Goal: Task Accomplishment & Management: Manage account settings

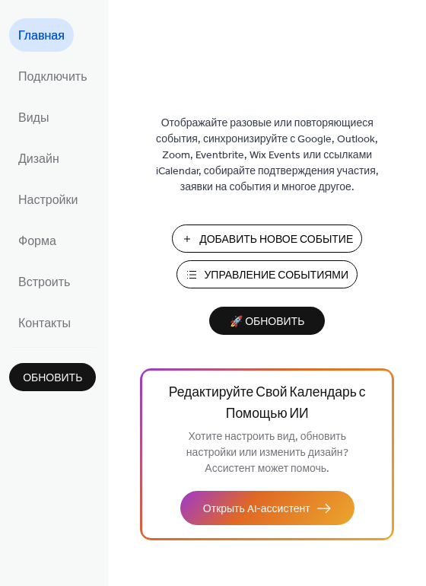
click at [293, 272] on span "Управление Событиями" at bounding box center [276, 276] width 145 height 16
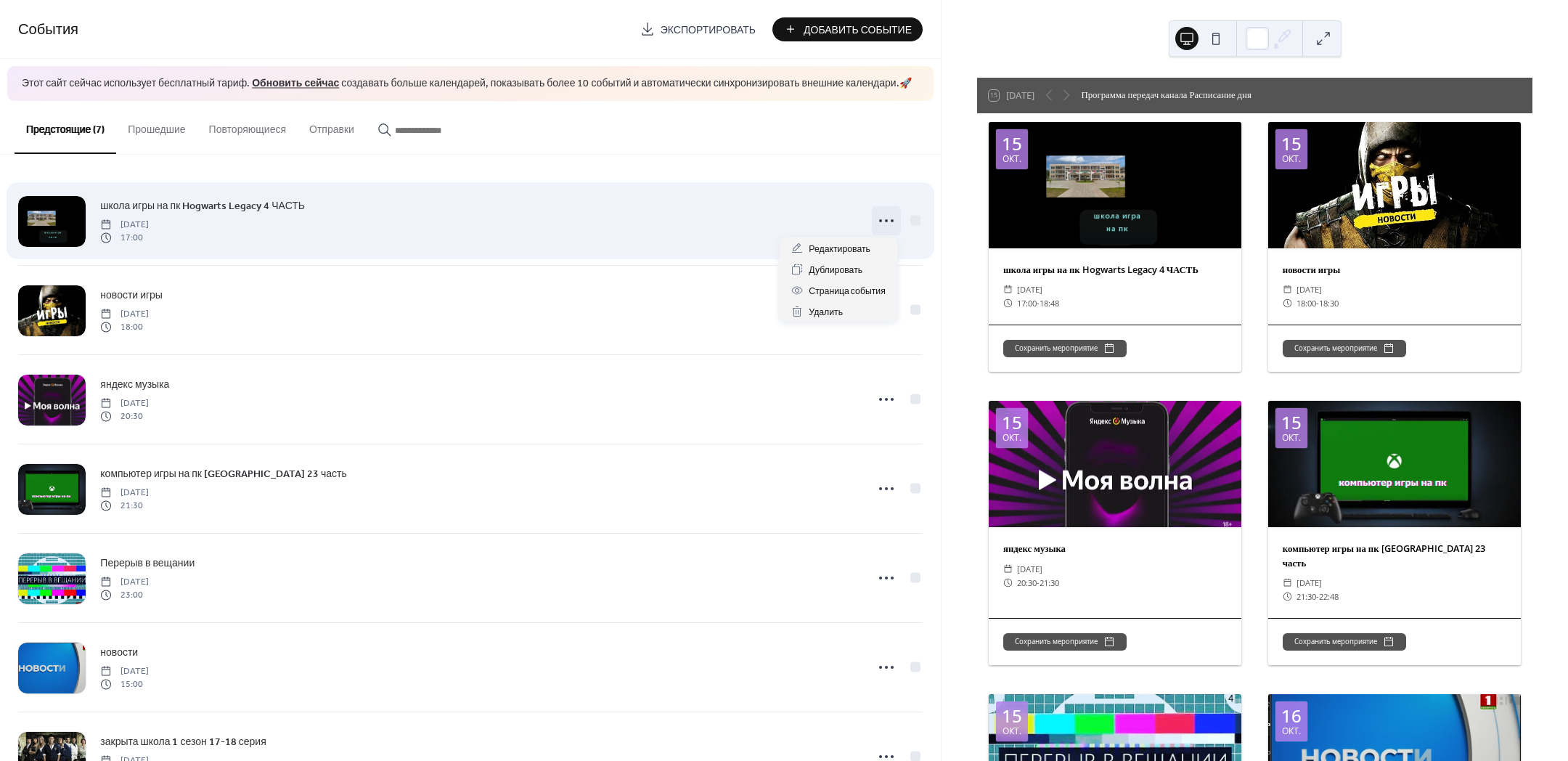
click at [887, 217] on icon at bounding box center [887, 221] width 23 height 23
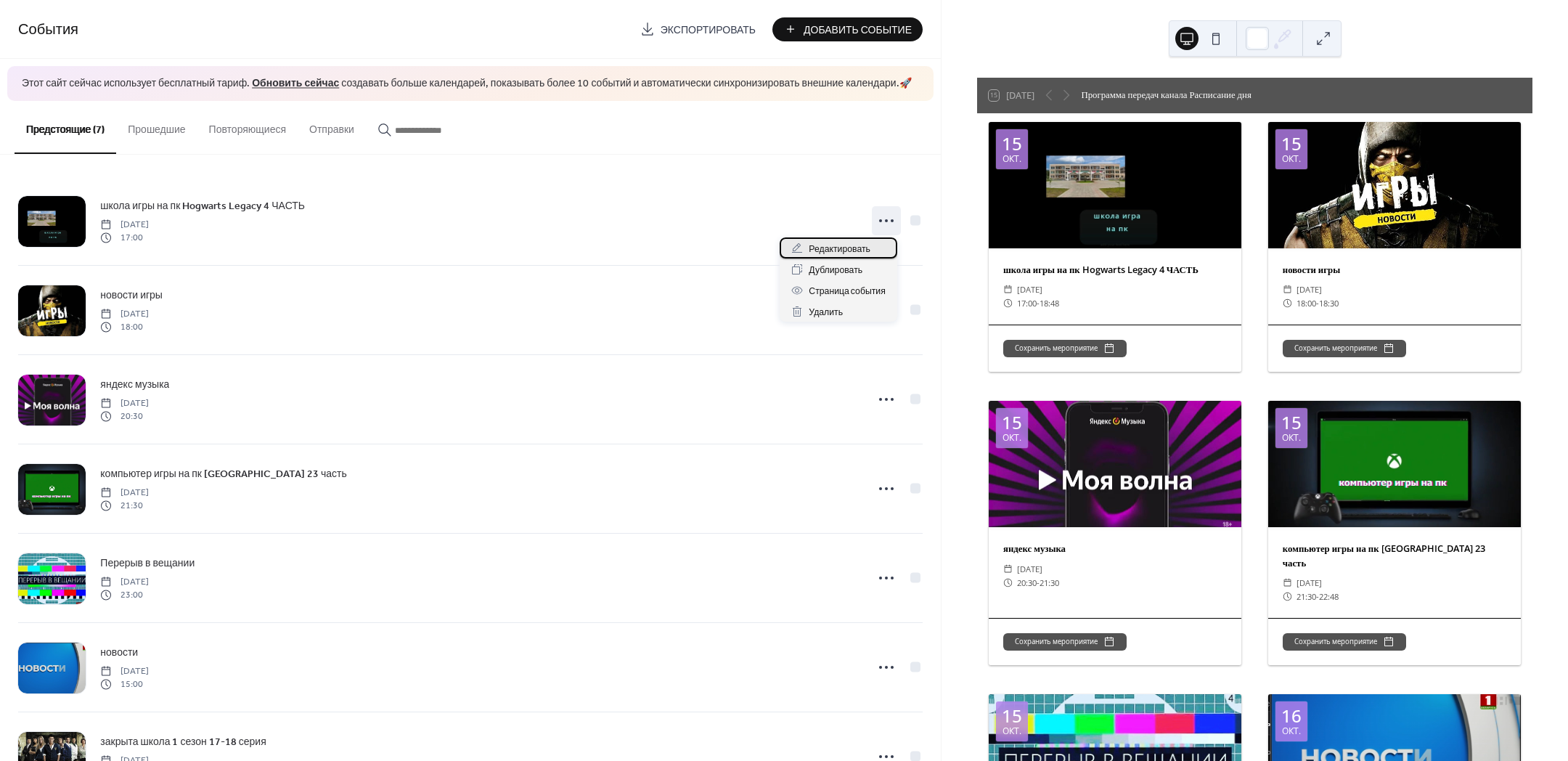
click at [850, 247] on span "Редактировать" at bounding box center [839, 249] width 62 height 15
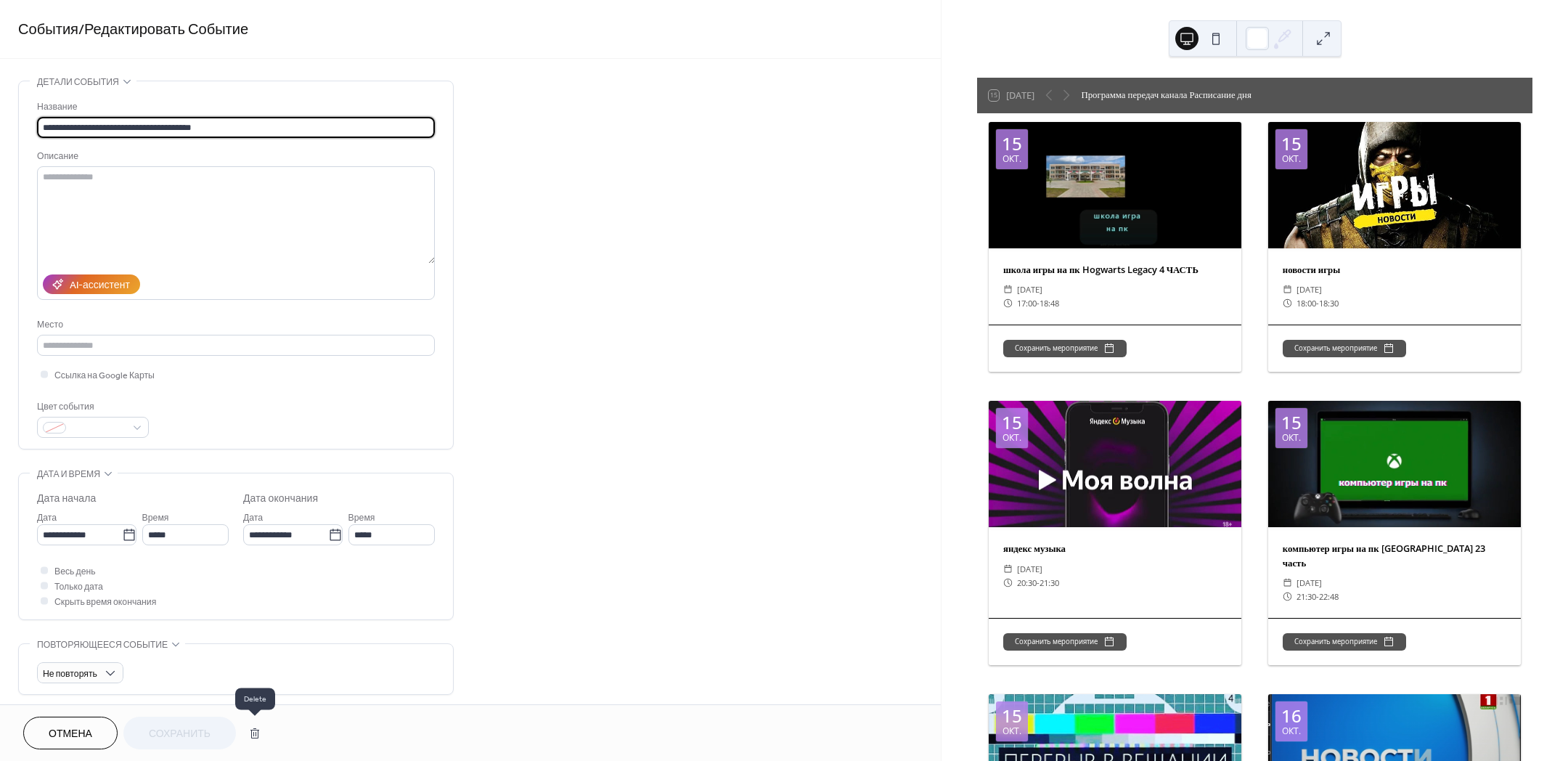
click at [257, 730] on button "button" at bounding box center [254, 733] width 26 height 29
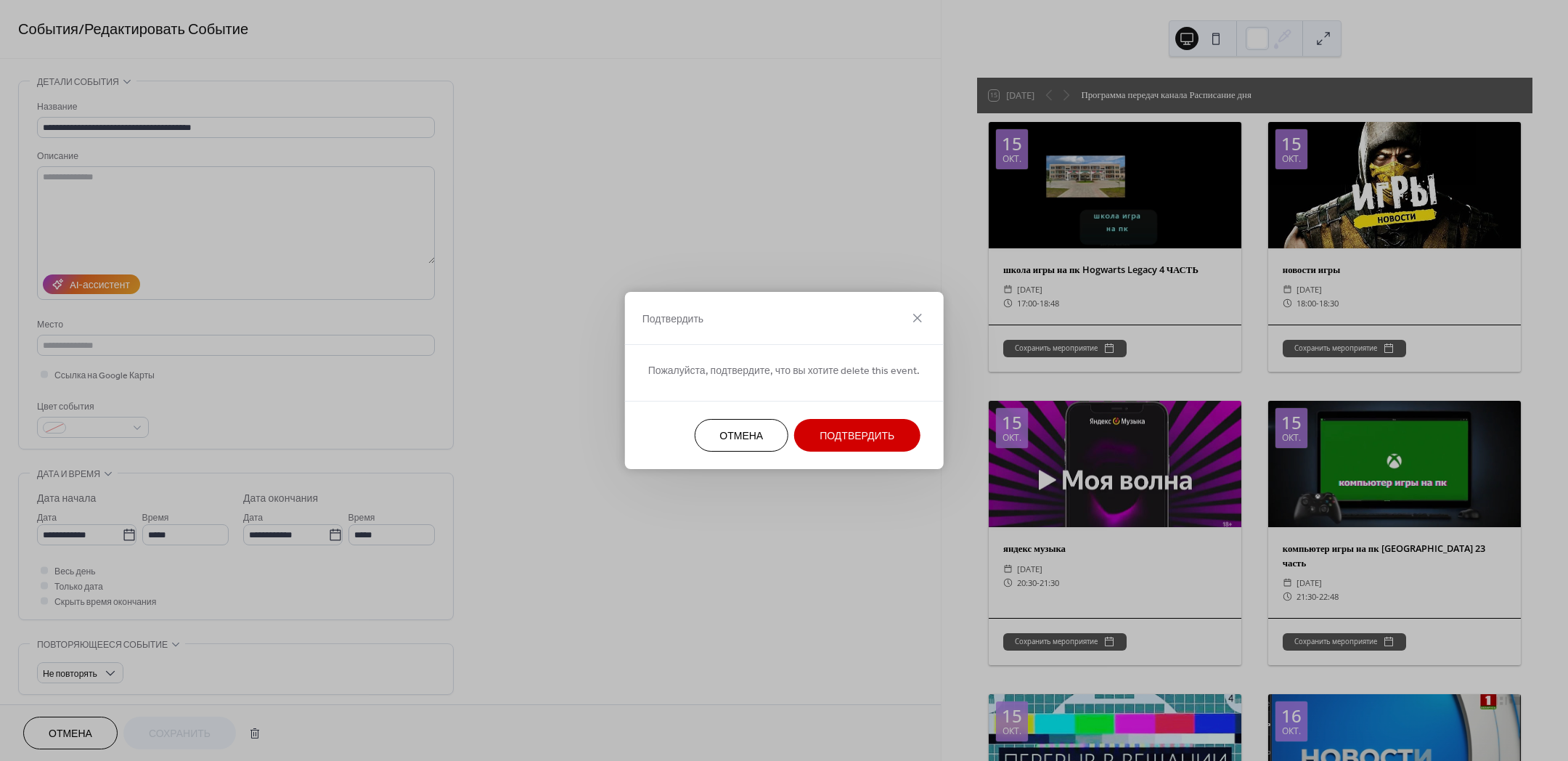
click at [879, 421] on button "Подтвердить" at bounding box center [857, 435] width 126 height 32
